Goal: Task Accomplishment & Management: Complete application form

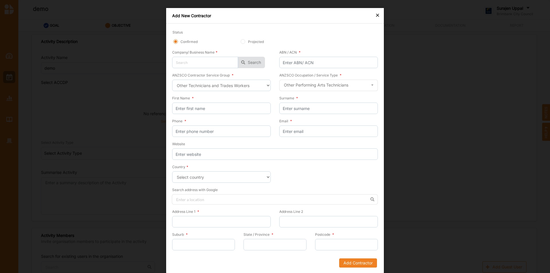
select select "39"
select select "[GEOGRAPHIC_DATA]"
drag, startPoint x: 380, startPoint y: 13, endPoint x: 377, endPoint y: 17, distance: 5.1
click at [378, 16] on div "× Add New Contractor Status Confirmed Projected Company/ Business Name * No res…" at bounding box center [275, 140] width 218 height 265
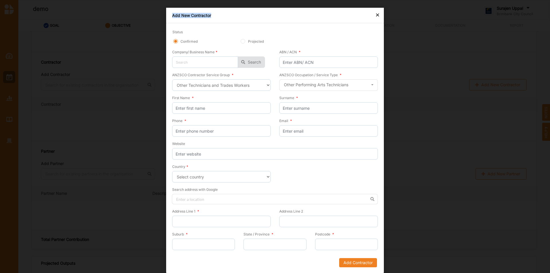
click at [377, 17] on div "×" at bounding box center [377, 14] width 5 height 7
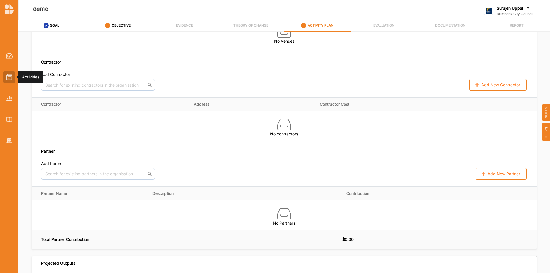
click at [11, 83] on div at bounding box center [9, 77] width 12 height 12
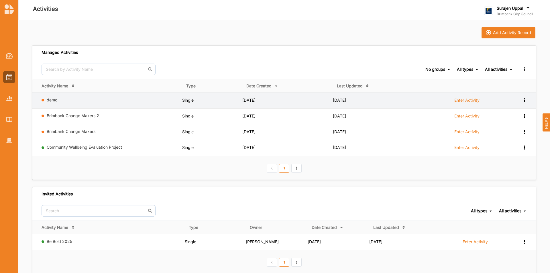
click at [526, 100] on icon at bounding box center [524, 100] width 5 height 4
click at [506, 139] on div "Remove" at bounding box center [509, 141] width 25 height 4
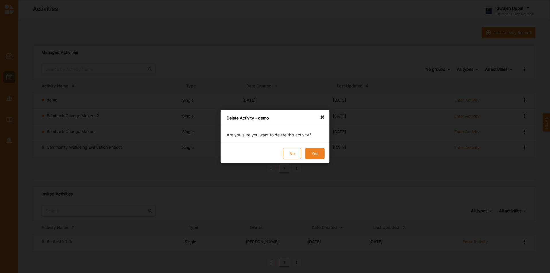
click at [309, 153] on button "Yes" at bounding box center [314, 153] width 19 height 11
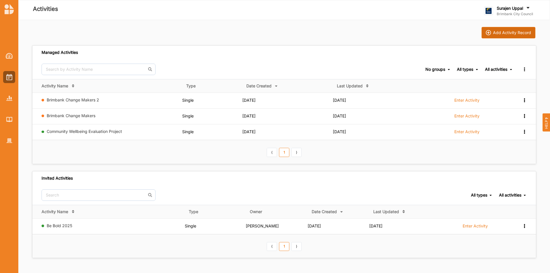
click at [498, 29] on button "Add Activity Record" at bounding box center [508, 32] width 54 height 11
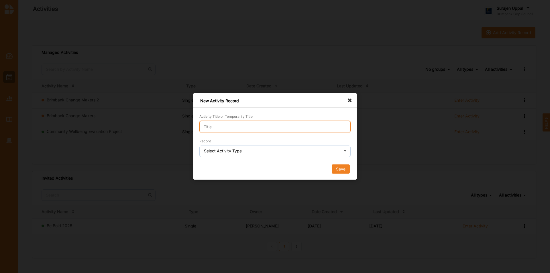
drag, startPoint x: 259, startPoint y: 127, endPoint x: 261, endPoint y: 131, distance: 3.7
click at [259, 131] on input "Activity Title or Temporarily Title" at bounding box center [274, 126] width 151 height 11
type input "e"
type input "demo"
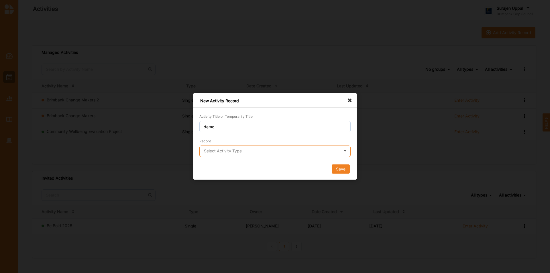
click at [216, 155] on input "text" at bounding box center [275, 151] width 151 height 11
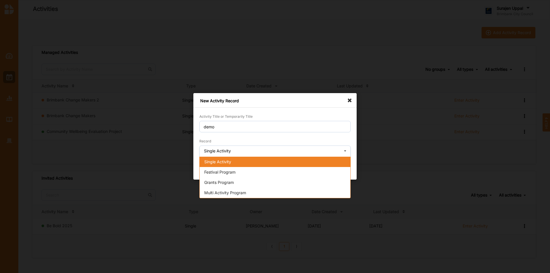
click at [226, 163] on span "Single Activity" at bounding box center [217, 161] width 27 height 5
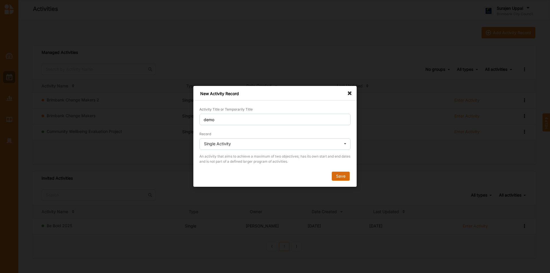
click at [338, 172] on button "Save" at bounding box center [341, 176] width 18 height 9
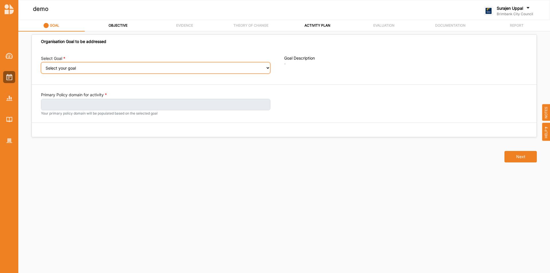
drag, startPoint x: 94, startPoint y: 68, endPoint x: 99, endPoint y: 73, distance: 7.5
click at [94, 70] on select "Select your goal People and Community – a welcoming, safe and supported communi…" at bounding box center [155, 67] width 229 height 11
select select "240"
click at [41, 66] on select "Select your goal People and Community – a welcoming, safe and supported communi…" at bounding box center [155, 67] width 229 height 11
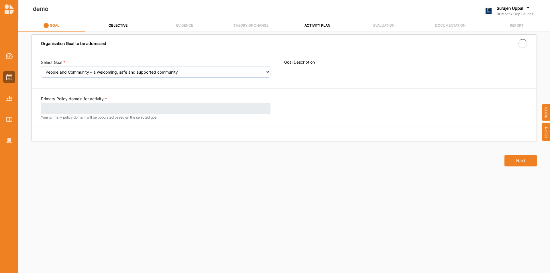
select select "240"
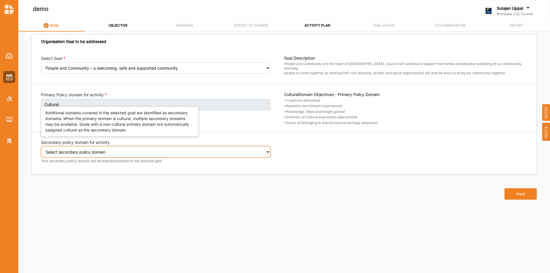
click at [110, 153] on select "Select secondary policy domain No second domain for this activity Social" at bounding box center [155, 151] width 229 height 11
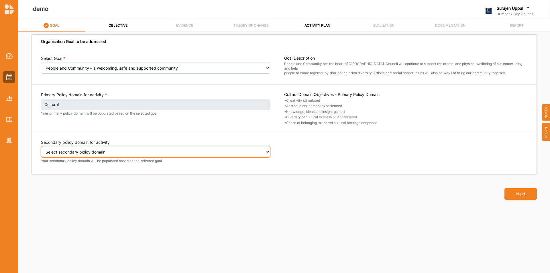
select select "2"
click at [41, 150] on select "Select secondary policy domain No second domain for this activity Social" at bounding box center [155, 151] width 229 height 11
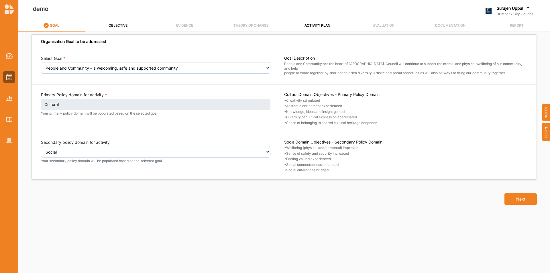
click at [113, 28] on div "OBJECTIVE" at bounding box center [117, 25] width 19 height 10
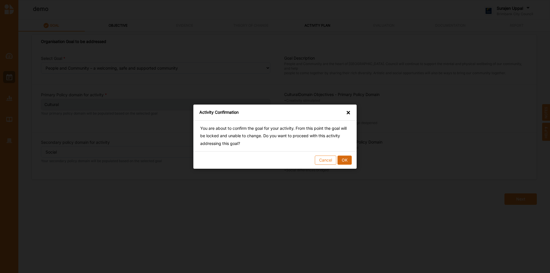
click at [345, 159] on button "OK" at bounding box center [344, 159] width 14 height 9
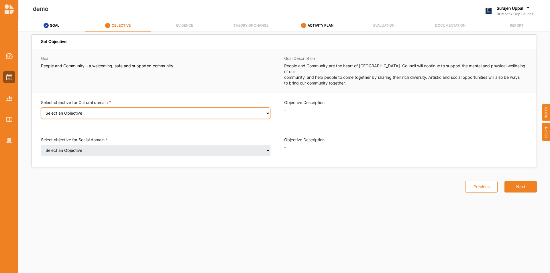
click at [109, 112] on select "Select an Objective Creativity stimulated Aesthetic enrichment experienced Know…" at bounding box center [155, 112] width 229 height 11
select select "2"
click at [41, 107] on select "Select an Objective Creativity stimulated Aesthetic enrichment experienced Know…" at bounding box center [155, 112] width 229 height 11
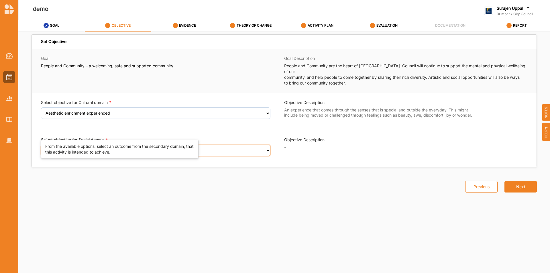
click at [100, 145] on select "Select an Objective Wellbeing (physical and/or mental) improved Sense of safety…" at bounding box center [155, 150] width 229 height 11
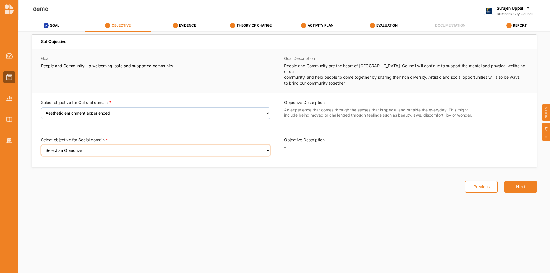
select select "9"
click at [41, 145] on select "Select an Objective Wellbeing (physical and/or mental) improved Sense of safety…" at bounding box center [155, 150] width 229 height 11
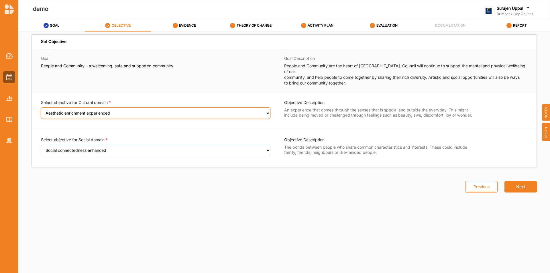
click at [63, 109] on select "Select an Objective Creativity stimulated Aesthetic enrichment experienced Know…" at bounding box center [155, 112] width 229 height 11
select select "4"
click at [41, 107] on select "Select an Objective Creativity stimulated Aesthetic enrichment experienced Know…" at bounding box center [155, 112] width 229 height 11
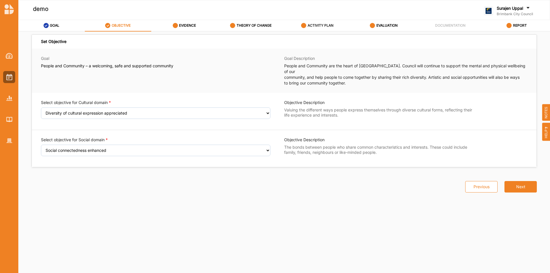
click at [318, 25] on label "ACTIVITY PLAN" at bounding box center [320, 25] width 26 height 5
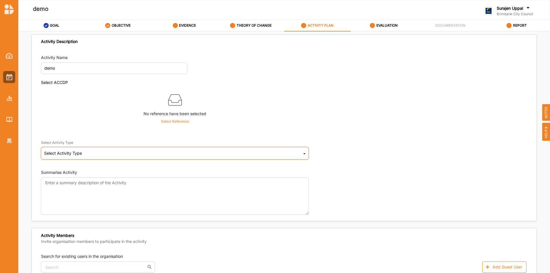
click at [91, 156] on div "Select Activity Type Cultural infrastructure development Acquisitions and Commi…" at bounding box center [175, 153] width 268 height 13
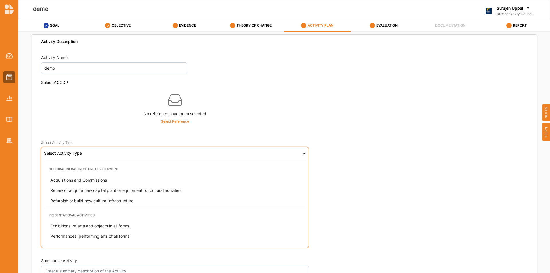
click at [126, 223] on span "Exhibitions: of arts and objects in all forms" at bounding box center [89, 225] width 79 height 5
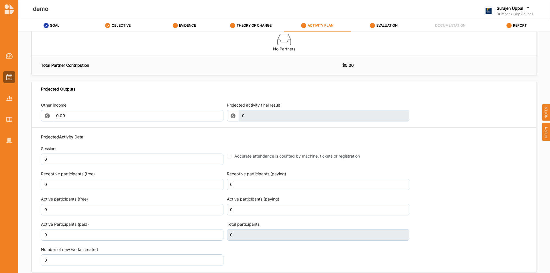
scroll to position [601, 0]
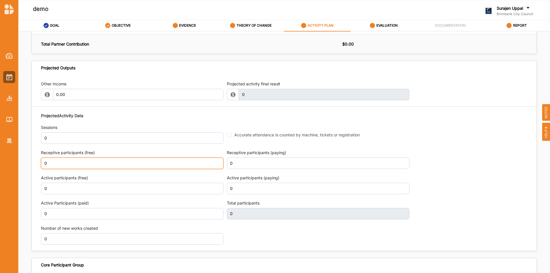
drag, startPoint x: 78, startPoint y: 167, endPoint x: 82, endPoint y: 167, distance: 3.7
click at [79, 167] on input "0" at bounding box center [132, 162] width 182 height 11
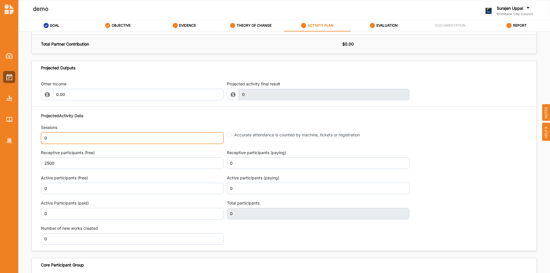
type input "2,500"
click at [78, 143] on input "0" at bounding box center [132, 137] width 182 height 11
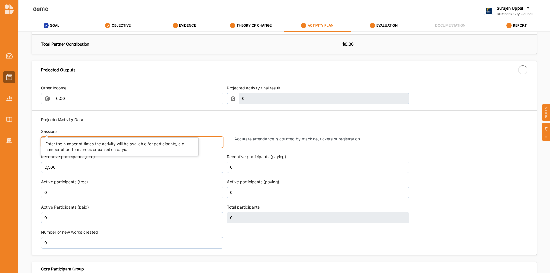
type input "2,500"
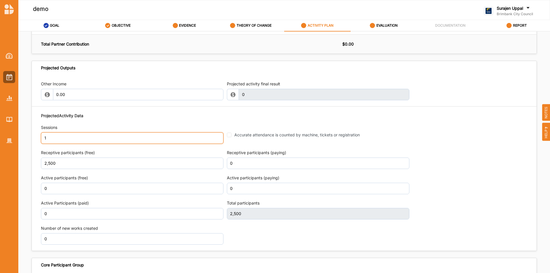
type input "1"
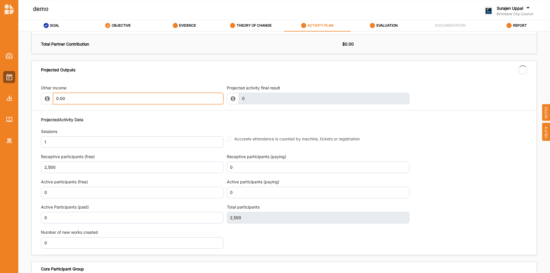
click at [123, 100] on input "0.00" at bounding box center [138, 98] width 170 height 11
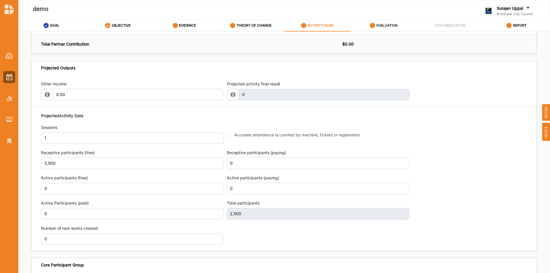
click at [380, 24] on label "EVALUATION" at bounding box center [386, 25] width 21 height 5
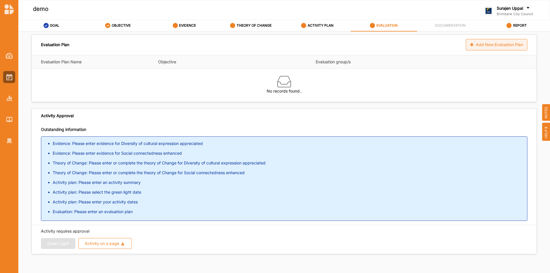
click at [476, 42] on div "Add New Evaluation Plan" at bounding box center [497, 44] width 62 height 11
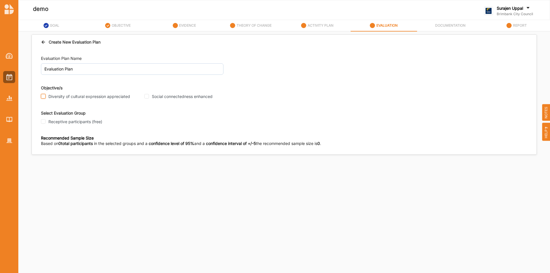
click at [43, 98] on input "Diversity of cultural expression appreciated" at bounding box center [43, 96] width 5 height 5
checkbox input "true"
click at [147, 98] on input "Social connectedness enhanced" at bounding box center [146, 96] width 5 height 5
checkbox input "true"
click at [42, 124] on input "Receptive participants (free)" at bounding box center [43, 121] width 5 height 5
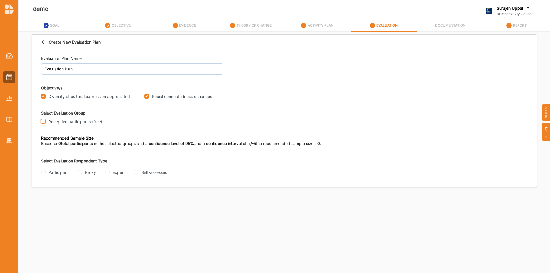
checkbox input "true"
drag, startPoint x: 42, startPoint y: 174, endPoint x: 45, endPoint y: 174, distance: 2.9
click at [43, 174] on div "Participant" at bounding box center [55, 172] width 28 height 6
click at [41, 172] on div "Evaluation Plan Name Evaluation Plan Objective/s Diversity of cultural expressi…" at bounding box center [284, 118] width 504 height 137
drag, startPoint x: 43, startPoint y: 173, endPoint x: 49, endPoint y: 178, distance: 7.6
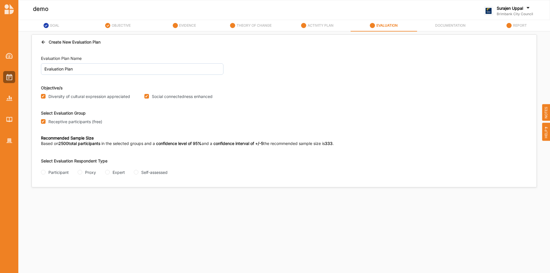
click at [44, 173] on input "Participant" at bounding box center [43, 172] width 5 height 5
radio input "true"
click at [78, 195] on input "Questionnaire" at bounding box center [76, 195] width 5 height 5
radio input "true"
drag, startPoint x: 43, startPoint y: 217, endPoint x: 47, endPoint y: 213, distance: 5.9
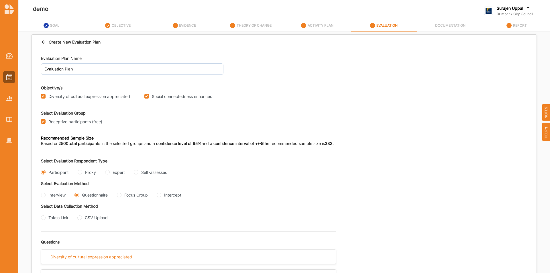
click at [43, 217] on input "Takso Link" at bounding box center [43, 217] width 5 height 5
radio input "true"
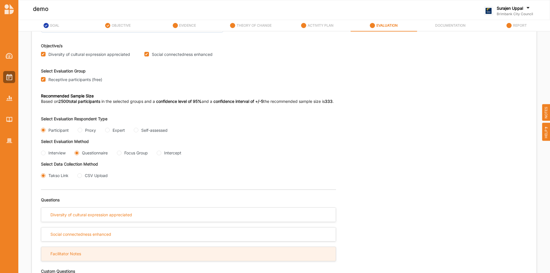
scroll to position [115, 0]
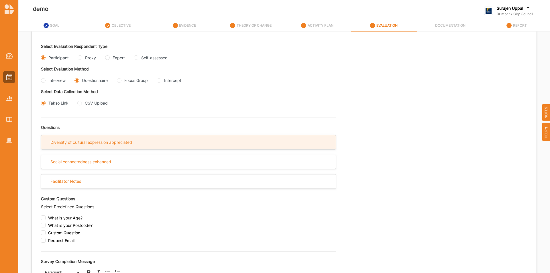
click at [92, 142] on div "Diversity of cultural expression appreciated" at bounding box center [91, 142] width 82 height 5
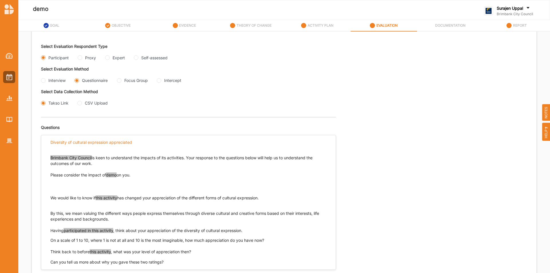
scroll to position [229, 0]
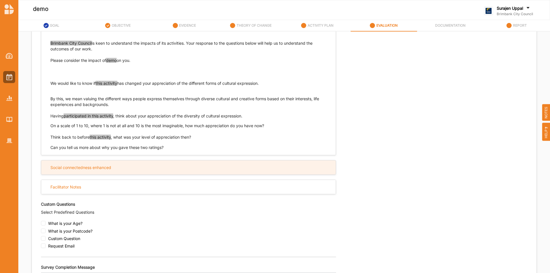
click at [155, 166] on div "Social connectedness enhanced" at bounding box center [188, 167] width 294 height 14
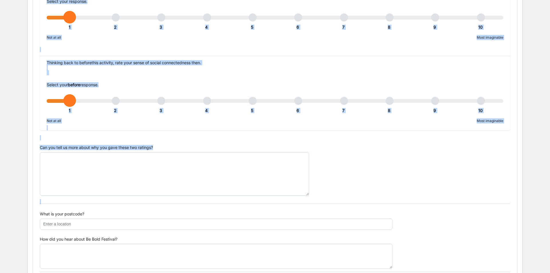
scroll to position [275, 0]
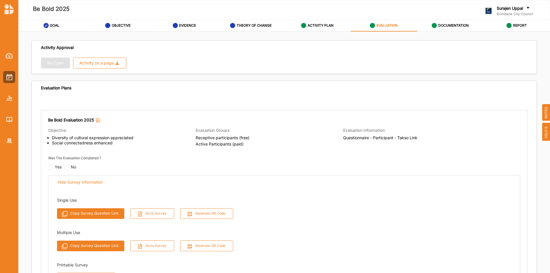
scroll to position [115, 0]
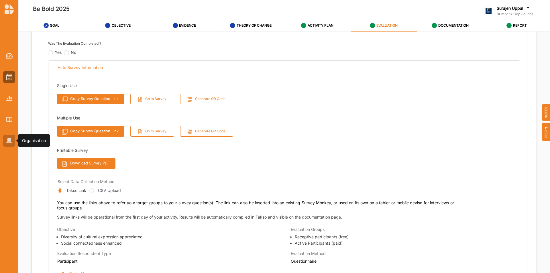
click at [8, 144] on div at bounding box center [9, 141] width 12 height 12
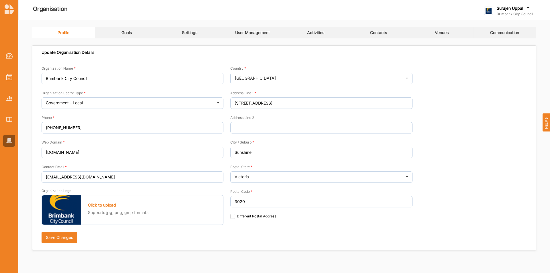
drag, startPoint x: 316, startPoint y: 28, endPoint x: 318, endPoint y: 34, distance: 6.5
click at [318, 34] on link "Activities" at bounding box center [315, 32] width 63 height 11
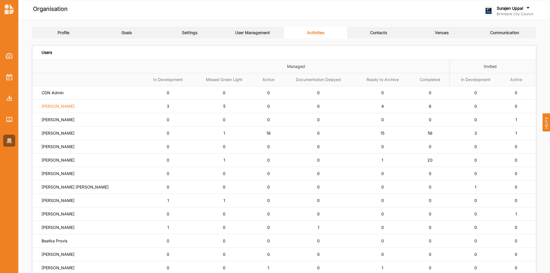
click at [48, 104] on label "[PERSON_NAME]" at bounding box center [58, 106] width 33 height 5
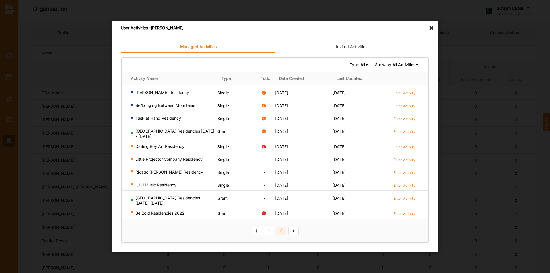
click at [280, 230] on link "2" at bounding box center [281, 230] width 10 height 9
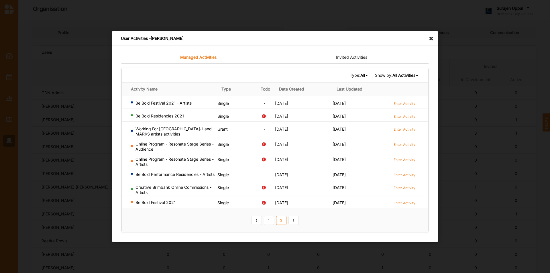
click at [431, 39] on icon at bounding box center [432, 35] width 9 height 9
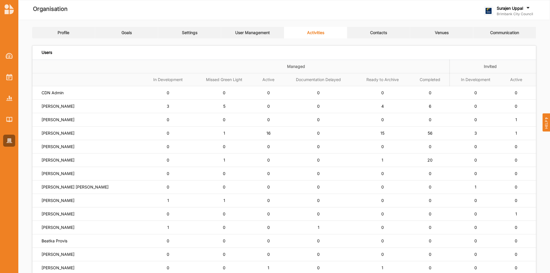
click at [496, 11] on div "Surajen [PERSON_NAME] Brimbank City Council" at bounding box center [508, 11] width 49 height 13
click at [504, 71] on div "Log Out" at bounding box center [514, 70] width 50 height 5
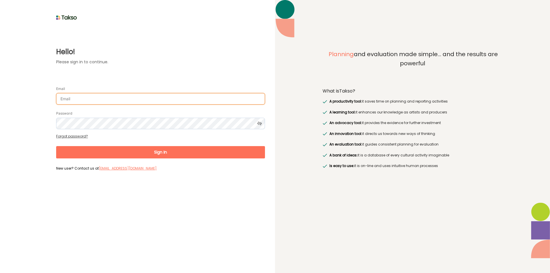
click at [186, 103] on input "Email" at bounding box center [160, 98] width 209 height 11
type input "[PERSON_NAME][EMAIL_ADDRESS][DOMAIN_NAME]"
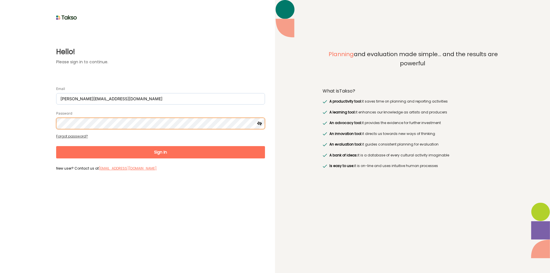
click at [56, 146] on button "Sign In" at bounding box center [160, 152] width 209 height 12
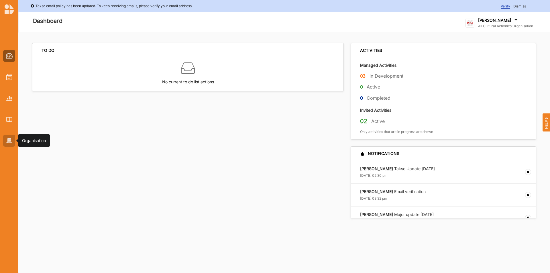
click at [8, 139] on img at bounding box center [9, 140] width 6 height 5
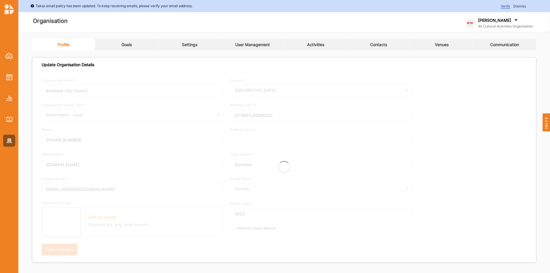
type input "All Cultural Activities Organisation"
type input "6144447777"
type input "[DOMAIN_NAME]"
type input "[PERSON_NAME][EMAIL_ADDRESS][DOMAIN_NAME]"
type input "[STREET_ADDRESS]"
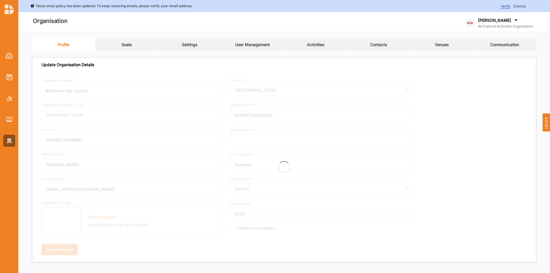
type input "Oxford Point"
type input "3234"
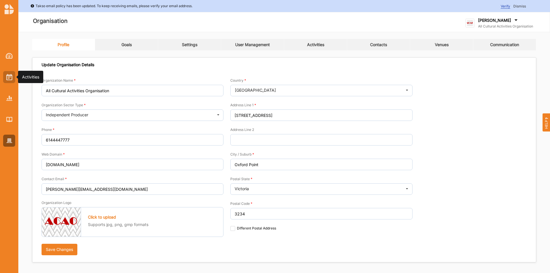
click at [4, 81] on div at bounding box center [9, 77] width 12 height 12
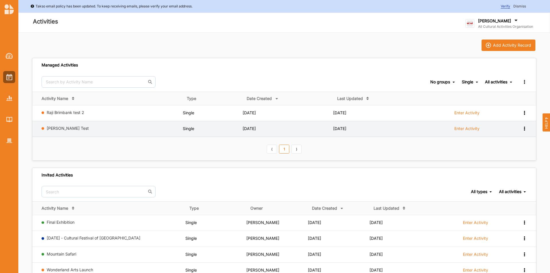
click at [468, 131] on label "Enter Activity" at bounding box center [466, 128] width 25 height 5
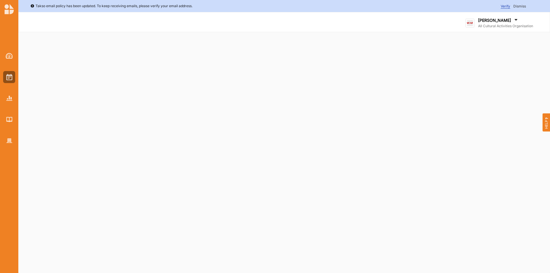
select select "2"
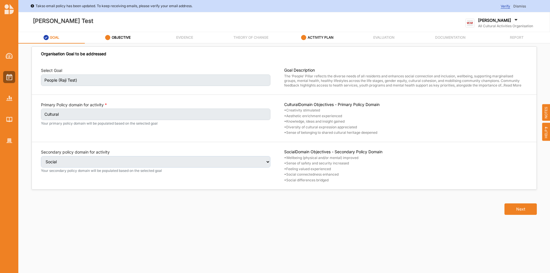
click at [306, 41] on div "ACTIVITY PLAN" at bounding box center [317, 38] width 32 height 10
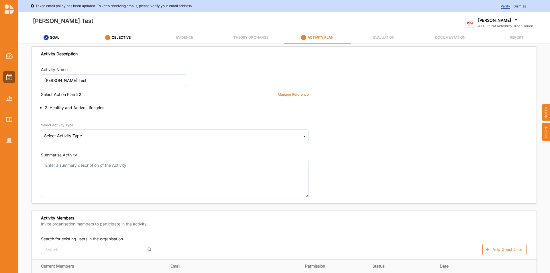
click at [283, 94] on div "Manage Reference" at bounding box center [293, 94] width 31 height 5
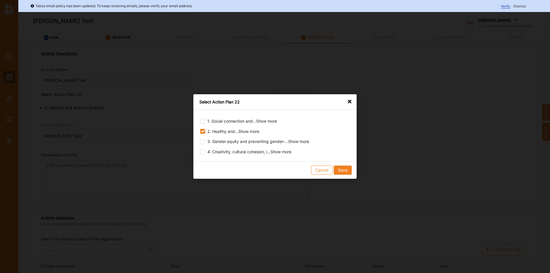
click at [347, 98] on icon at bounding box center [350, 98] width 9 height 9
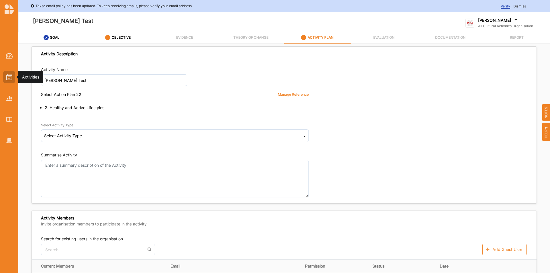
click at [9, 79] on img at bounding box center [9, 77] width 6 height 6
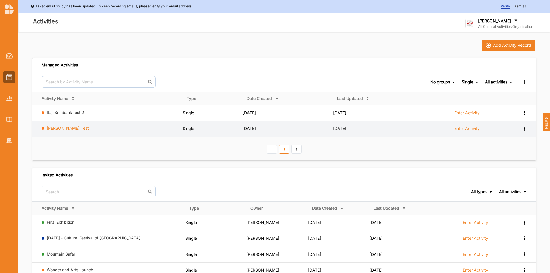
click at [66, 128] on link "[PERSON_NAME] Test" at bounding box center [68, 128] width 42 height 5
select select "2"
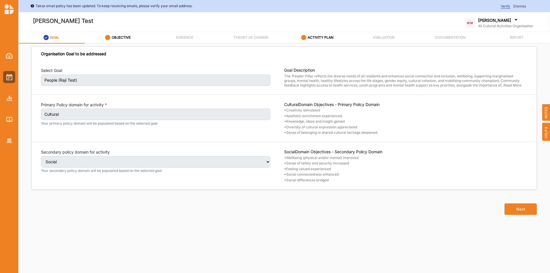
click at [0, 67] on div at bounding box center [9, 94] width 18 height 106
click at [5, 72] on div at bounding box center [9, 77] width 12 height 12
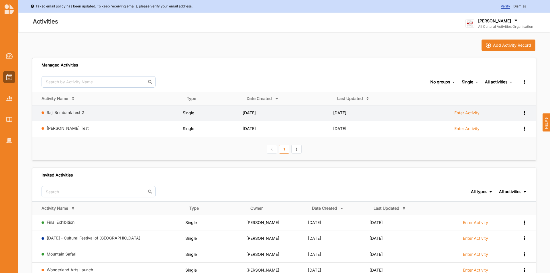
click at [64, 115] on div "Raji Brimbank test 2" at bounding box center [111, 113] width 139 height 7
click at [64, 112] on link "Raji Brimbank test 2" at bounding box center [66, 112] width 38 height 5
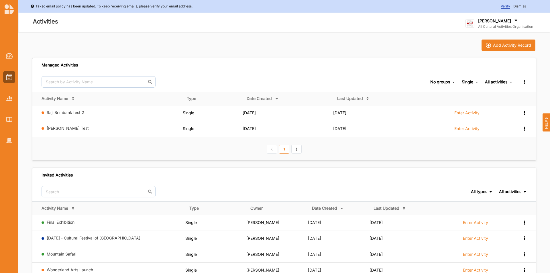
select select "2"
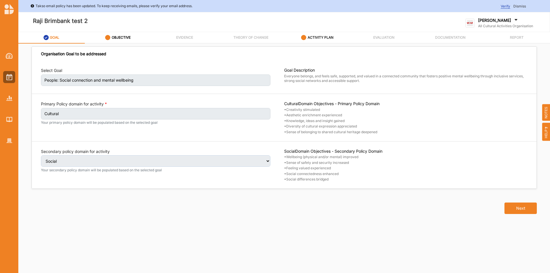
click at [324, 40] on div "ACTIVITY PLAN" at bounding box center [317, 38] width 32 height 10
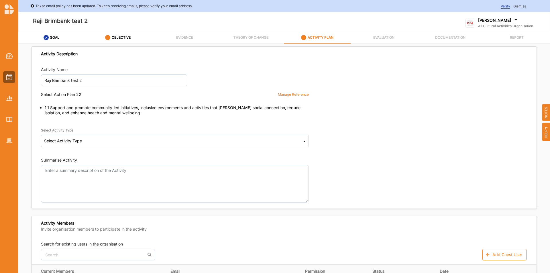
click at [295, 95] on div "Manage Reference" at bounding box center [293, 94] width 31 height 5
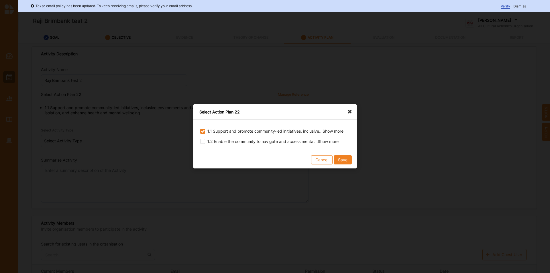
drag, startPoint x: 345, startPoint y: 112, endPoint x: 352, endPoint y: 110, distance: 7.2
click at [346, 112] on div "Select Action Plan 22" at bounding box center [274, 111] width 163 height 15
click at [352, 110] on icon at bounding box center [350, 108] width 9 height 9
